Goal: Task Accomplishment & Management: Complete application form

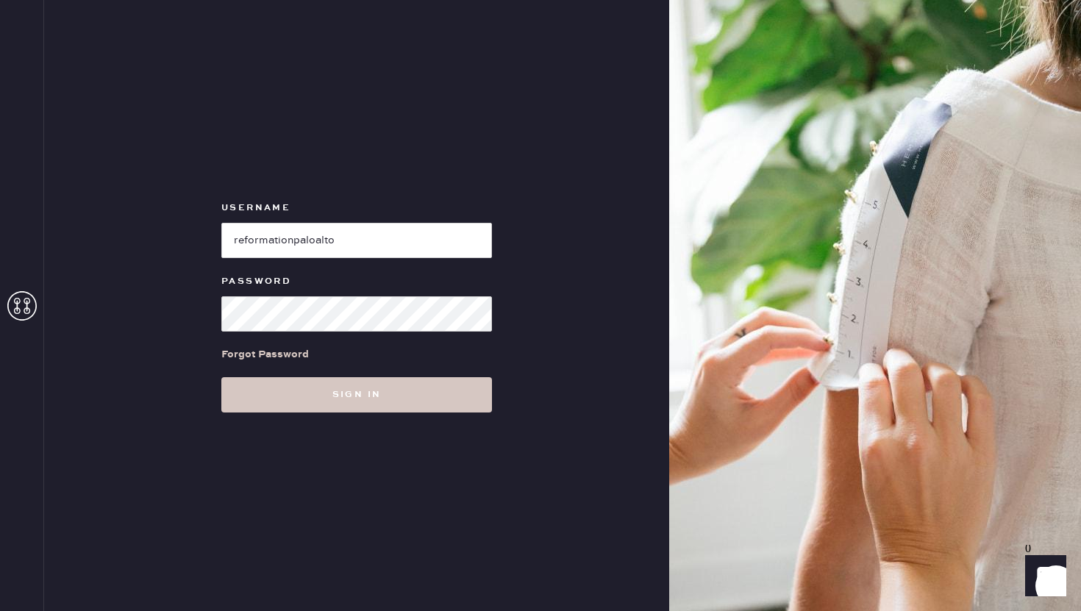
click at [337, 396] on button "Sign in" at bounding box center [356, 394] width 271 height 35
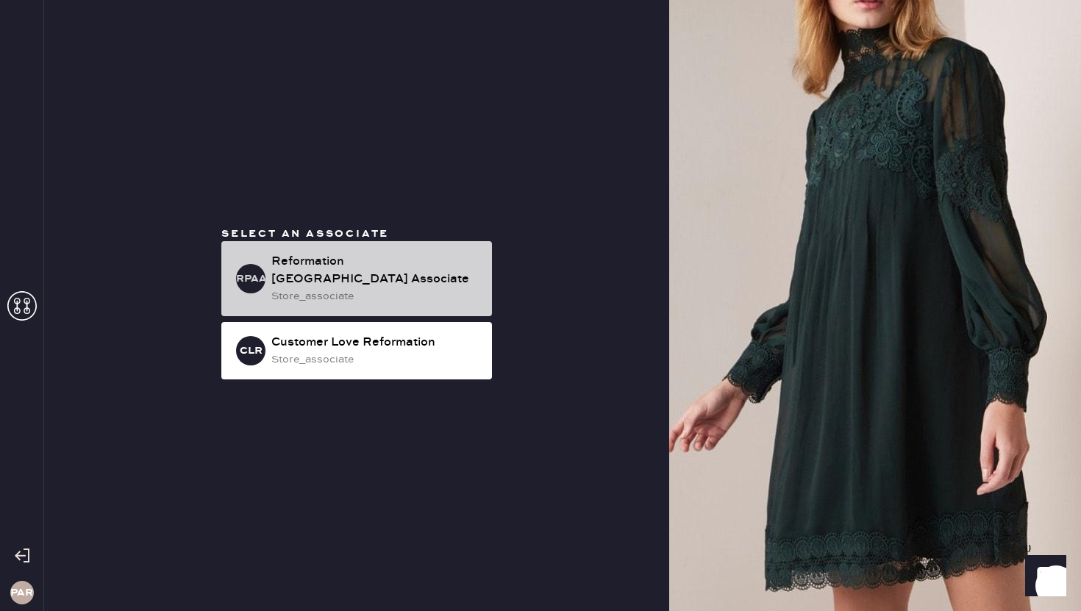
click at [379, 265] on div "Reformation [GEOGRAPHIC_DATA] Associate" at bounding box center [375, 270] width 209 height 35
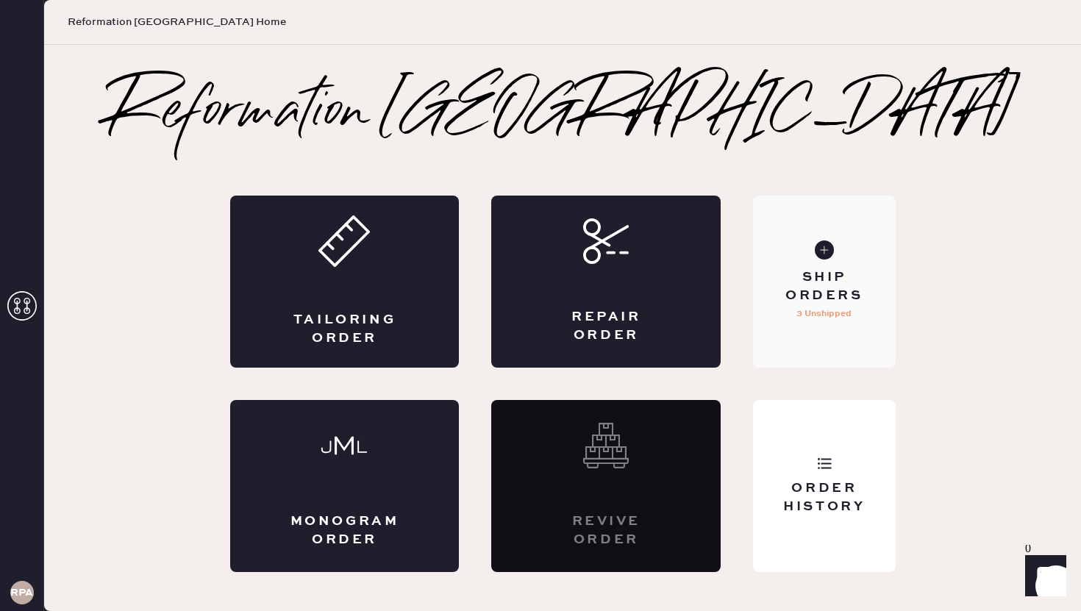
click at [834, 302] on div "Ship Orders" at bounding box center [823, 286] width 118 height 37
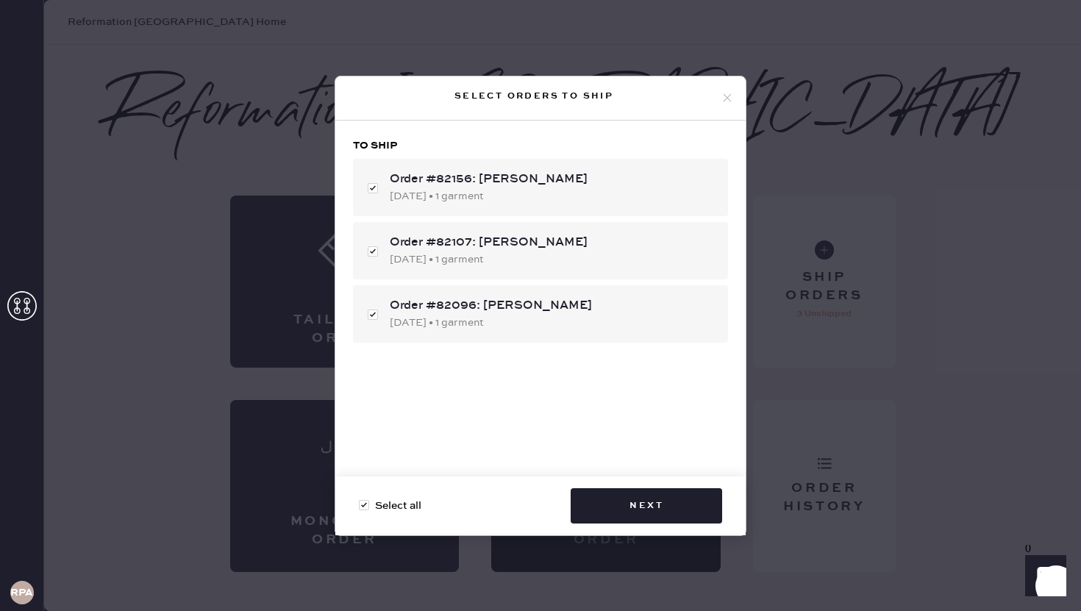
click at [723, 95] on use at bounding box center [727, 98] width 8 height 8
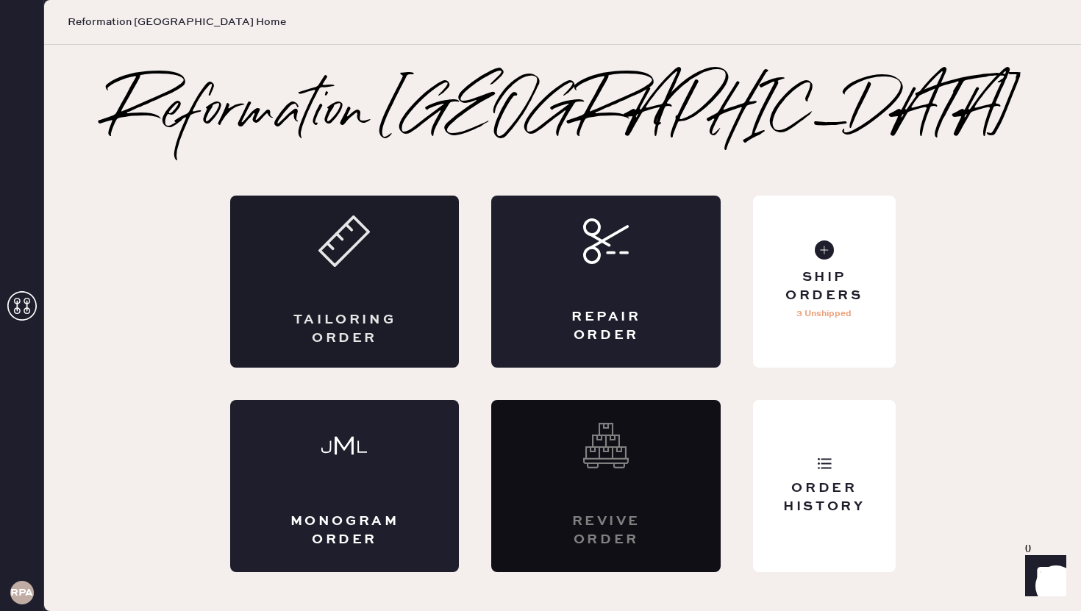
click at [340, 296] on div "Tailoring Order" at bounding box center [344, 282] width 229 height 172
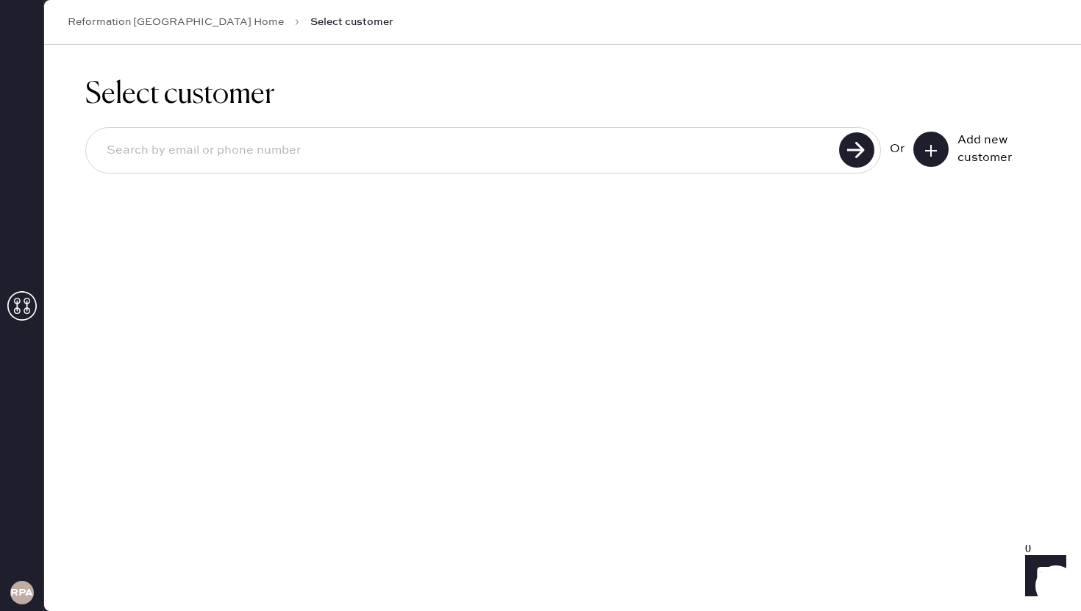
click at [298, 159] on input at bounding box center [464, 151] width 739 height 34
click at [940, 157] on button at bounding box center [930, 149] width 35 height 35
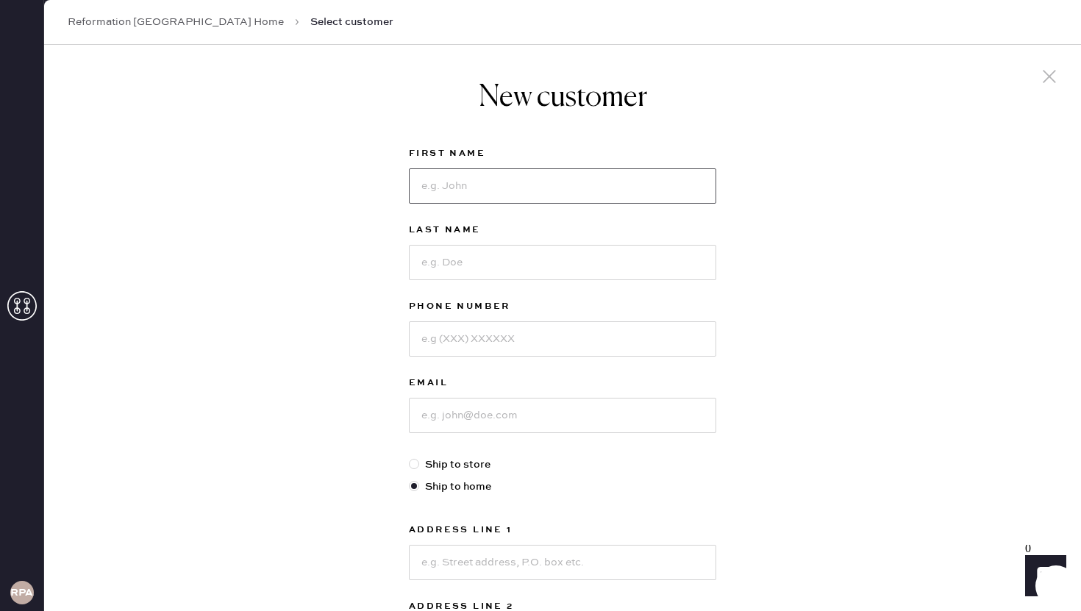
click at [601, 192] on input at bounding box center [562, 185] width 307 height 35
type input "[PERSON_NAME]"
type input "6507874193"
click at [514, 401] on input at bounding box center [562, 415] width 307 height 35
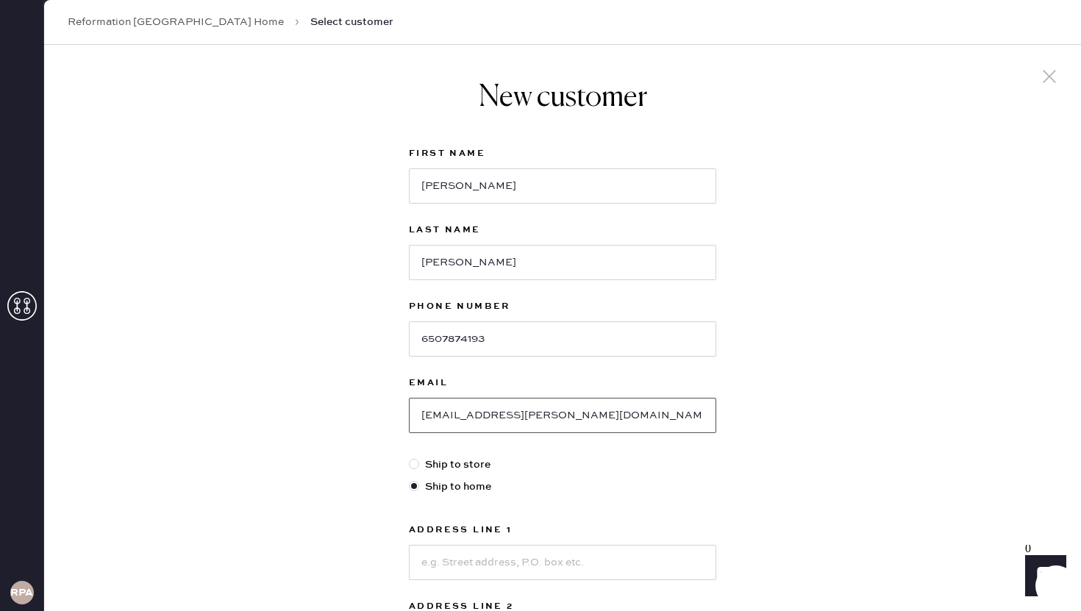
type input "[EMAIL_ADDRESS][PERSON_NAME][DOMAIN_NAME]"
click at [472, 556] on input at bounding box center [562, 562] width 307 height 35
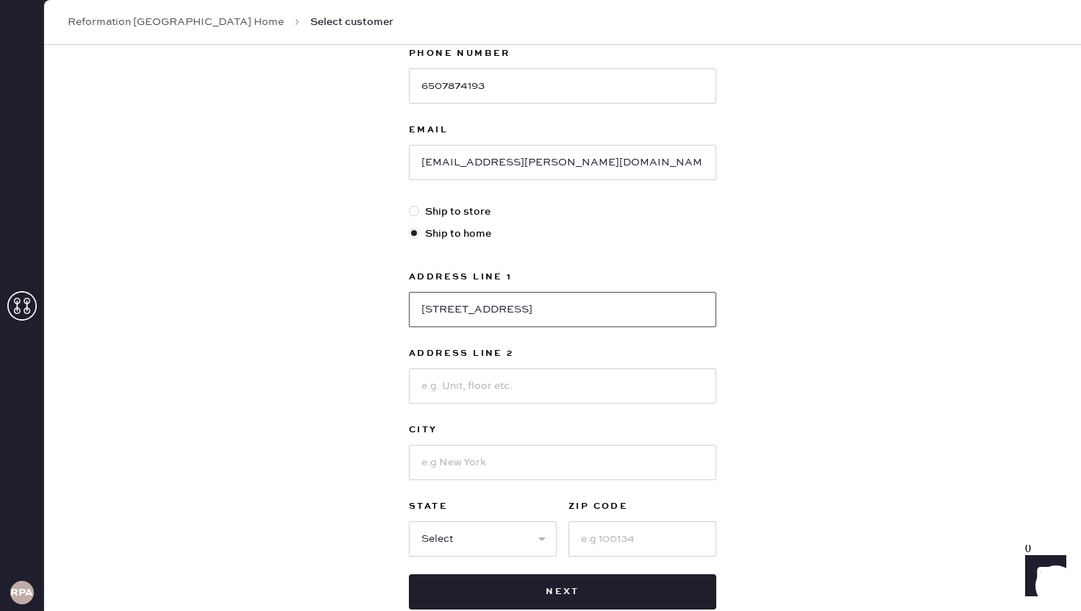
scroll to position [268, 0]
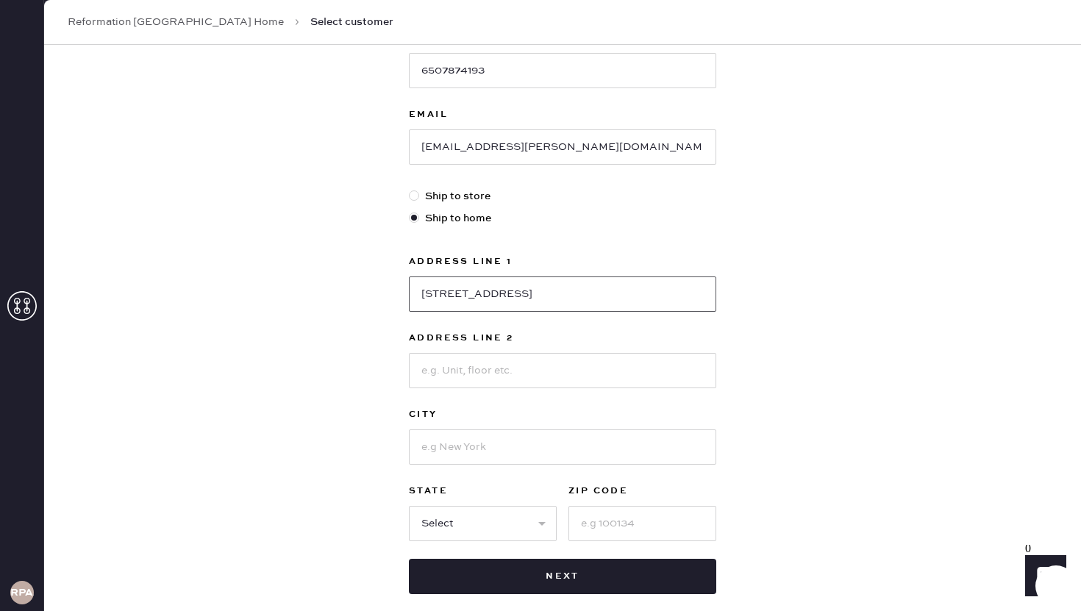
type input "[STREET_ADDRESS]"
click at [420, 449] on input at bounding box center [562, 446] width 307 height 35
type input "Gilroy"
click at [453, 521] on select "Select AK AL AR AZ CA CO CT [GEOGRAPHIC_DATA] DE FL [GEOGRAPHIC_DATA] HI [GEOGR…" at bounding box center [483, 523] width 148 height 35
select select "CA"
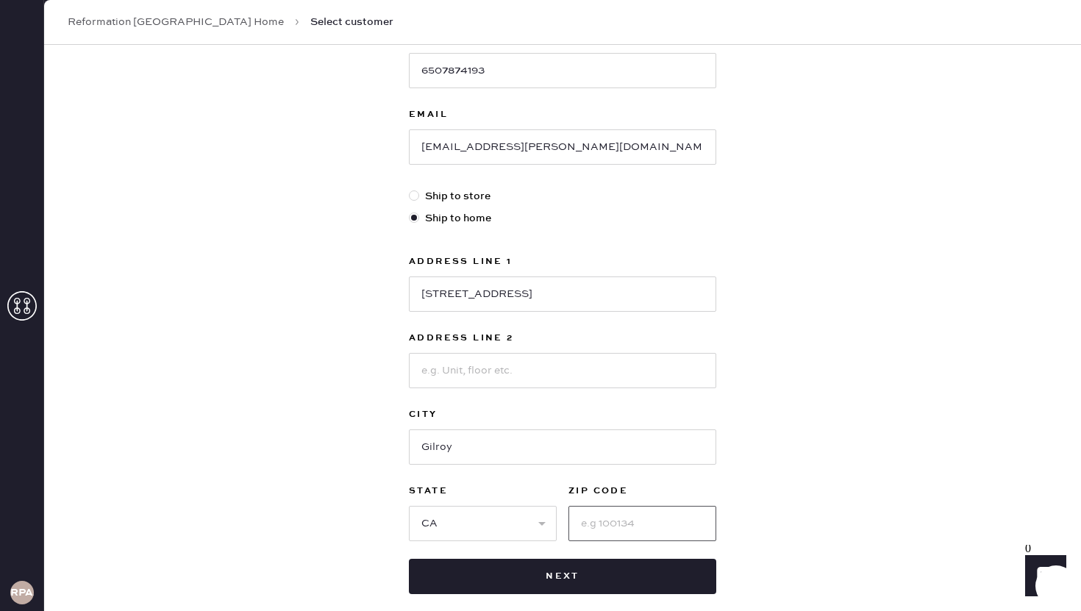
click at [615, 511] on input at bounding box center [642, 523] width 148 height 35
type input "95020-9364"
click at [354, 439] on div "New customer First Name [PERSON_NAME] Last Name [PERSON_NAME] Phone Number [PHO…" at bounding box center [562, 232] width 1036 height 911
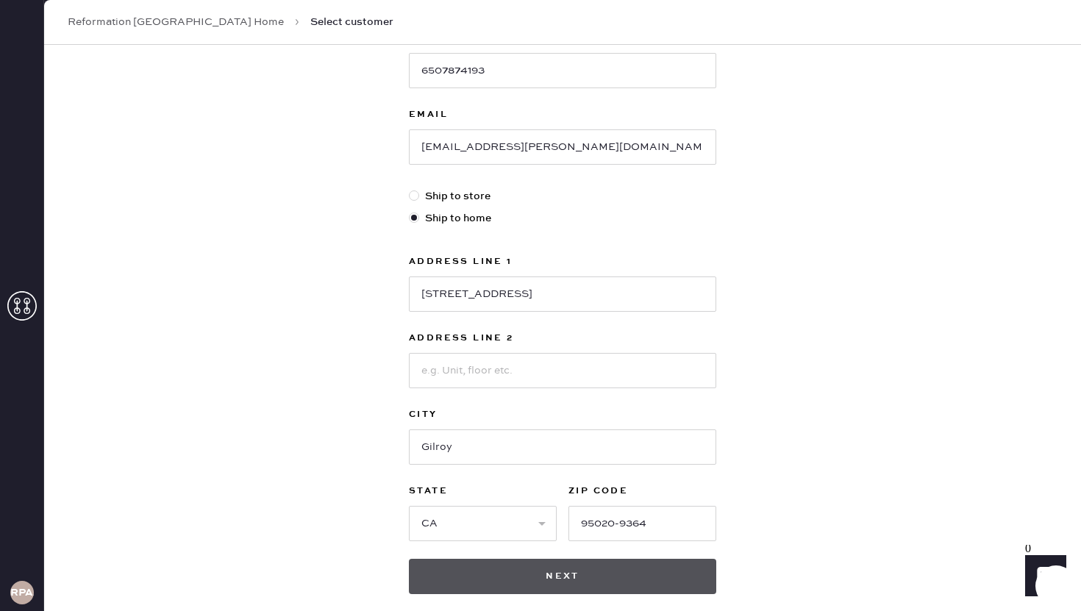
click at [520, 569] on button "Next" at bounding box center [562, 576] width 307 height 35
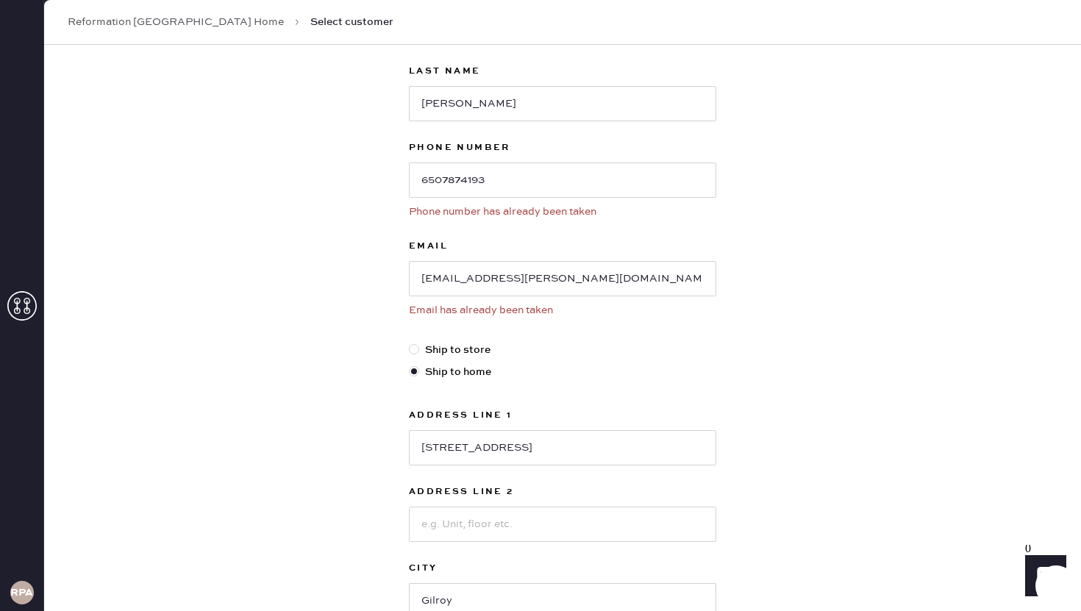
scroll to position [141, 0]
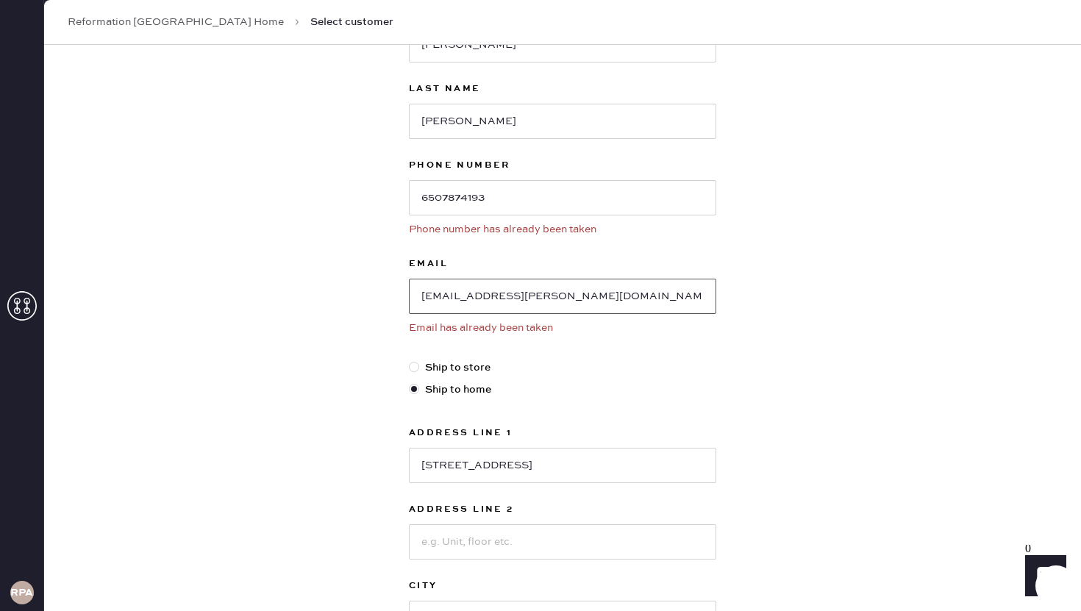
click at [438, 301] on input "[EMAIL_ADDRESS][PERSON_NAME][DOMAIN_NAME]" at bounding box center [562, 296] width 307 height 35
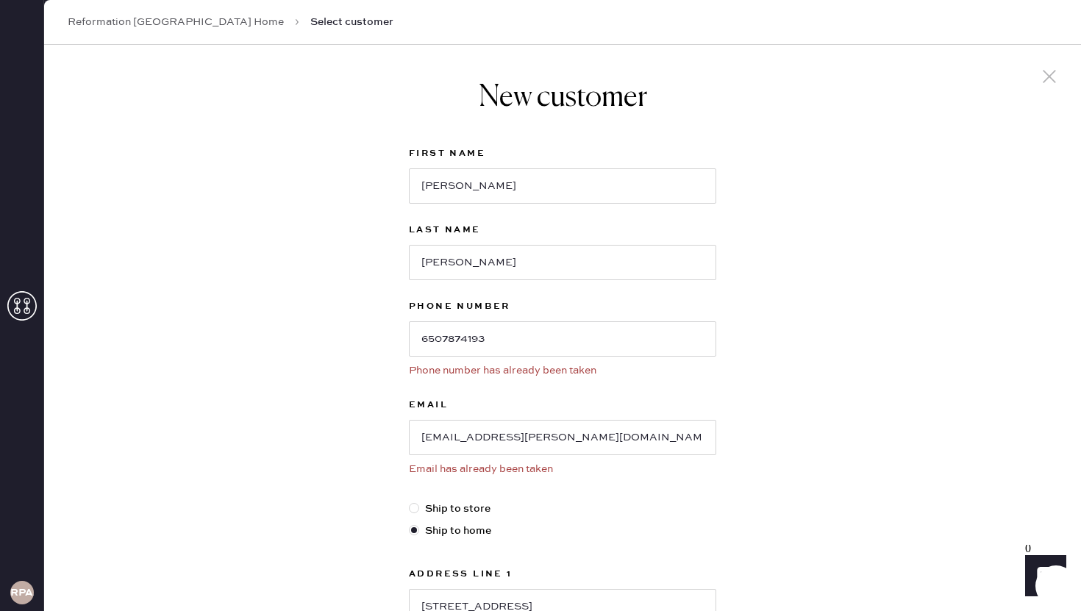
click at [1045, 73] on use at bounding box center [1048, 76] width 13 height 13
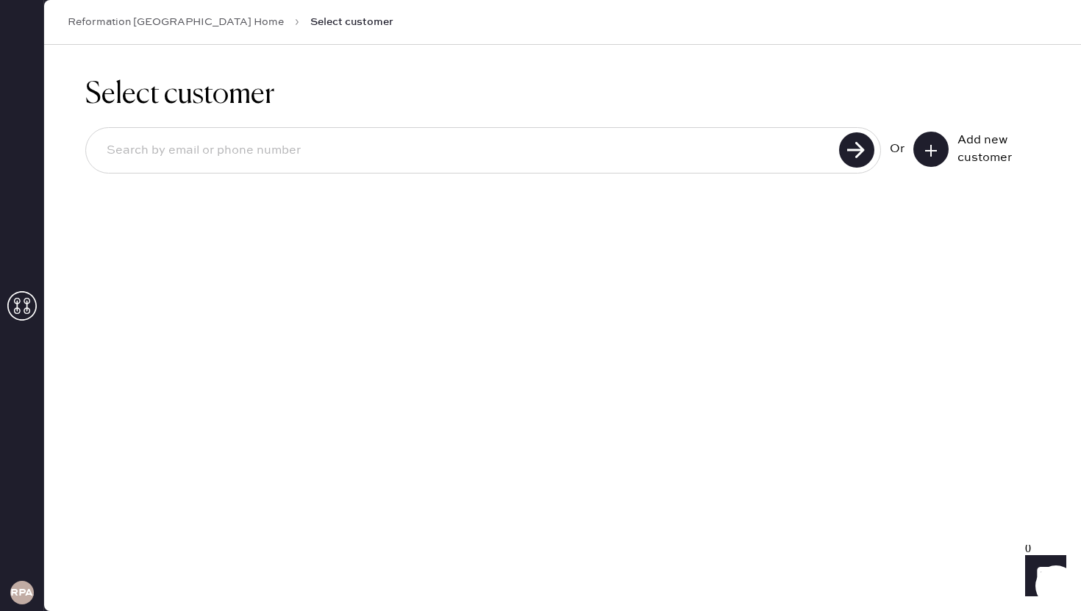
click at [420, 141] on input at bounding box center [464, 151] width 739 height 34
paste input "[EMAIL_ADDRESS][PERSON_NAME][DOMAIN_NAME]"
type input "[EMAIL_ADDRESS][PERSON_NAME][DOMAIN_NAME]"
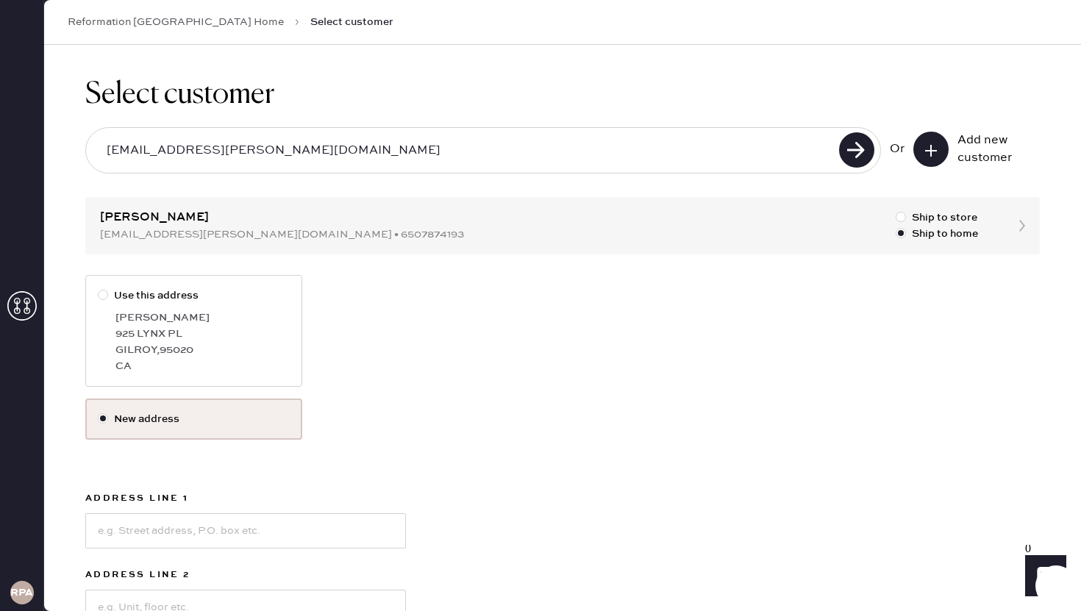
click at [105, 296] on div at bounding box center [103, 295] width 10 height 10
click at [99, 288] on input "Use this address" at bounding box center [98, 287] width 1 height 1
radio input "true"
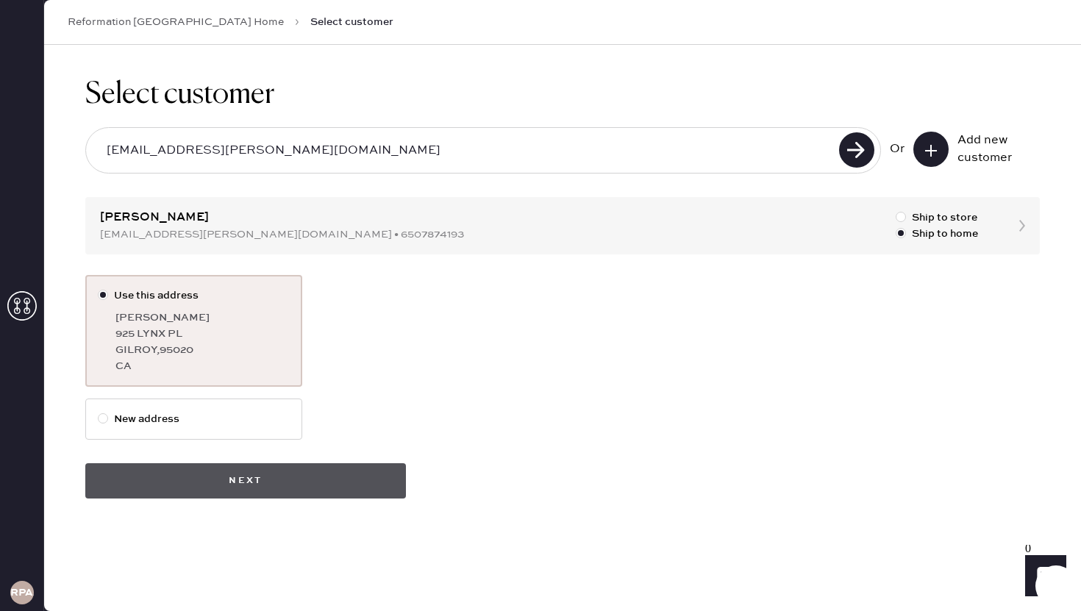
click at [301, 489] on button "Next" at bounding box center [245, 480] width 320 height 35
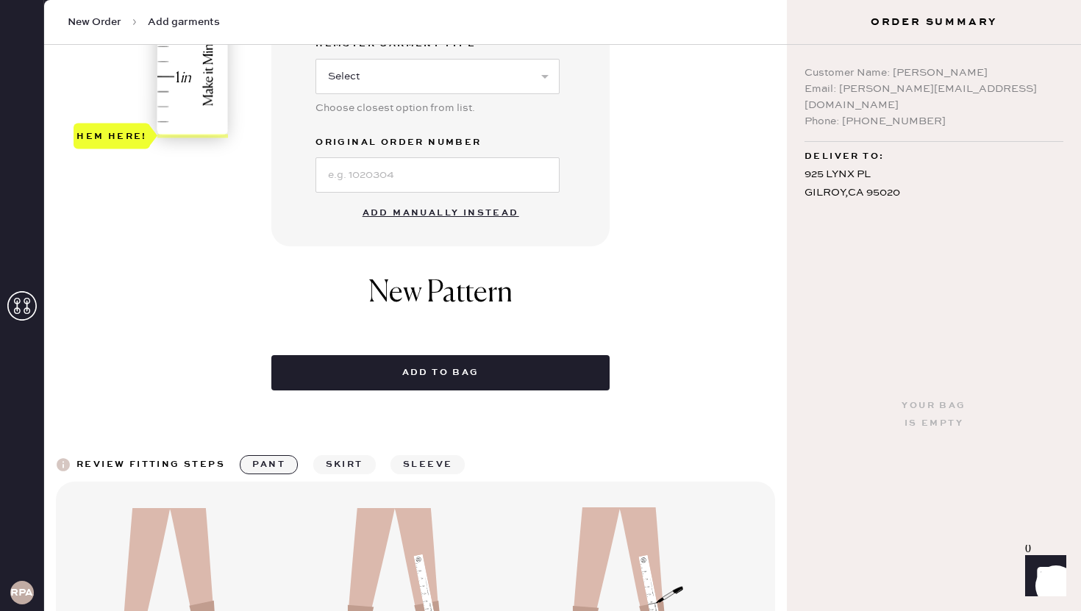
scroll to position [502, 0]
click at [445, 218] on button "Add manually instead" at bounding box center [441, 212] width 174 height 29
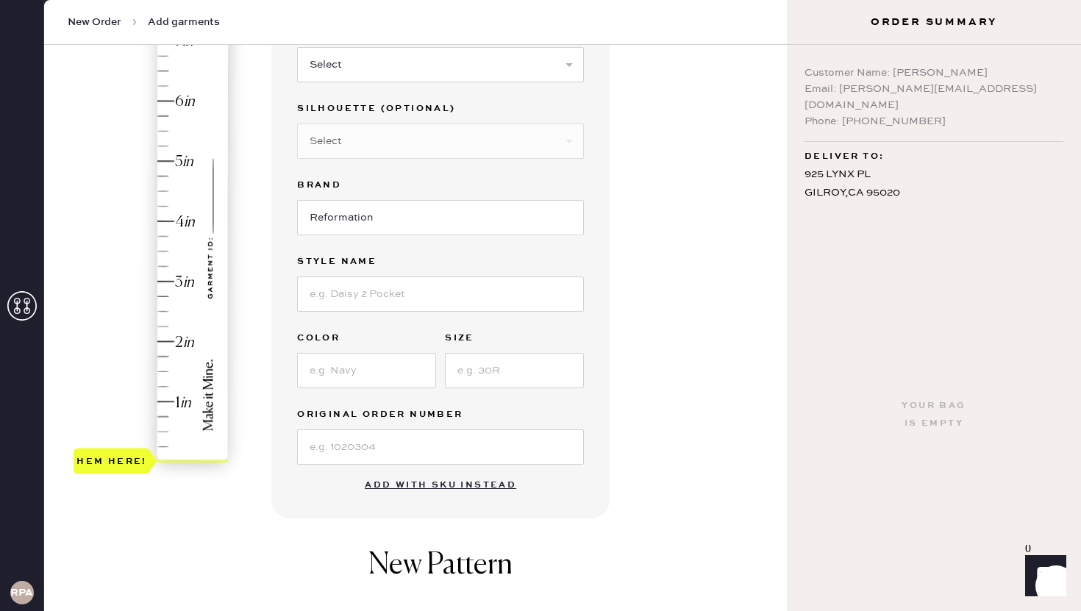
scroll to position [24, 0]
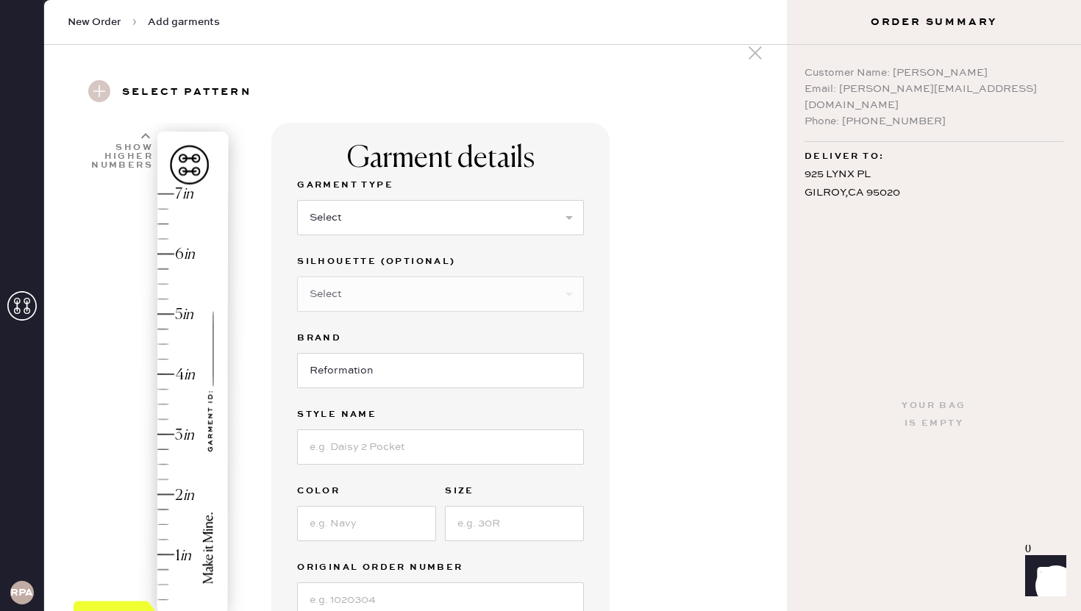
click at [656, 180] on div "Garment details Garment Type Select Basic Skirt Jeans Leggings Pants Shorts Bas…" at bounding box center [523, 469] width 504 height 692
click at [489, 211] on select "Select Basic Skirt Jeans Leggings Pants Shorts Basic Sleeved Dress Basic Sleeve…" at bounding box center [440, 217] width 287 height 35
select select "6"
click at [453, 292] on select "Select Other" at bounding box center [440, 293] width 287 height 35
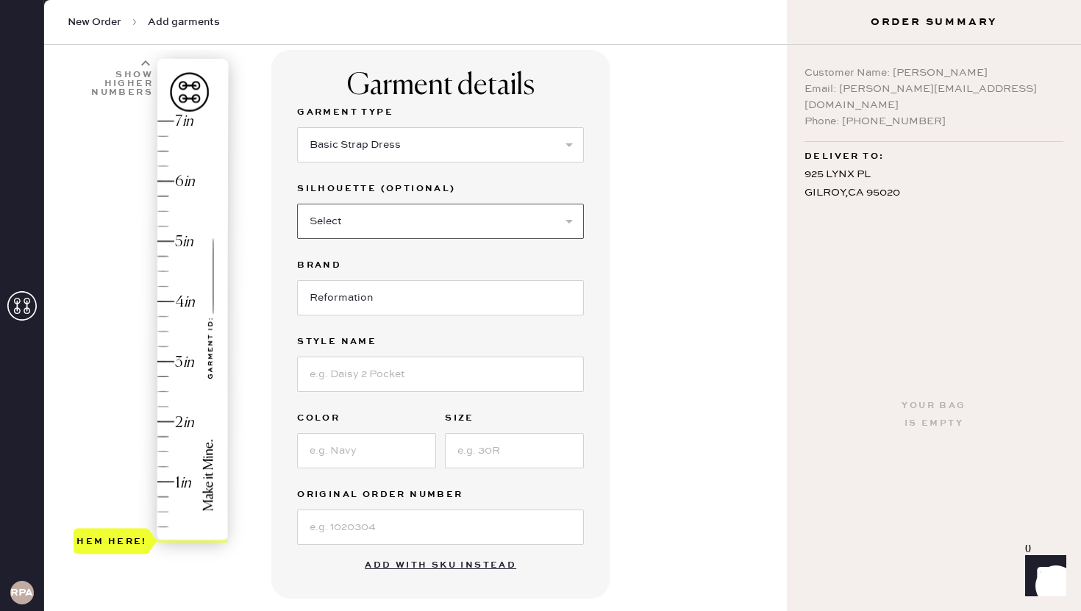
scroll to position [0, 0]
